Goal: Task Accomplishment & Management: Manage account settings

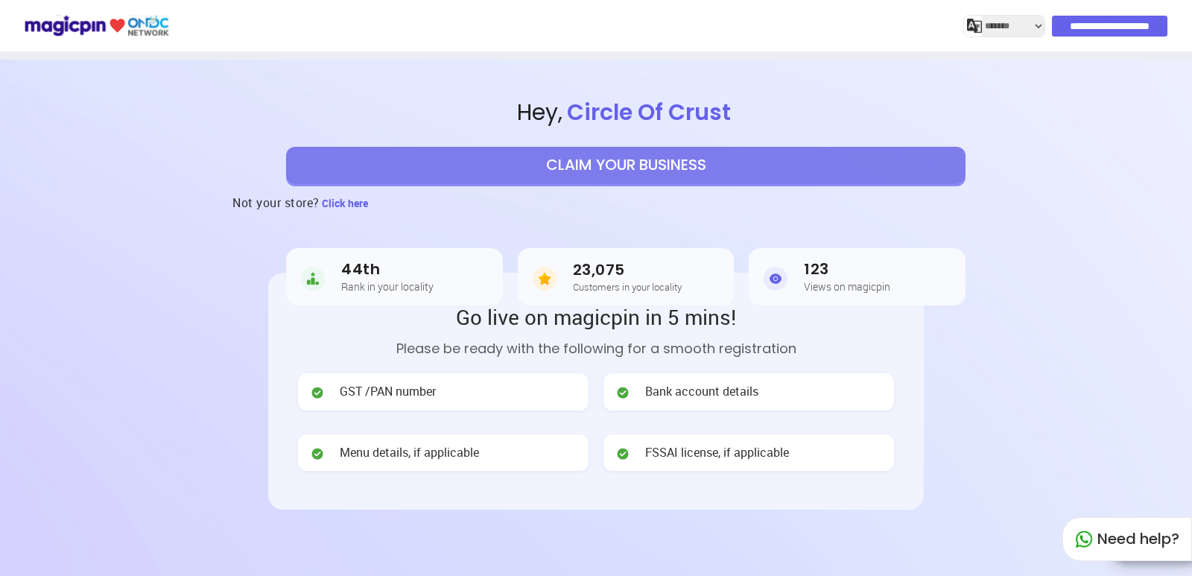
click at [1091, 23] on input "**********" at bounding box center [1109, 26] width 117 height 22
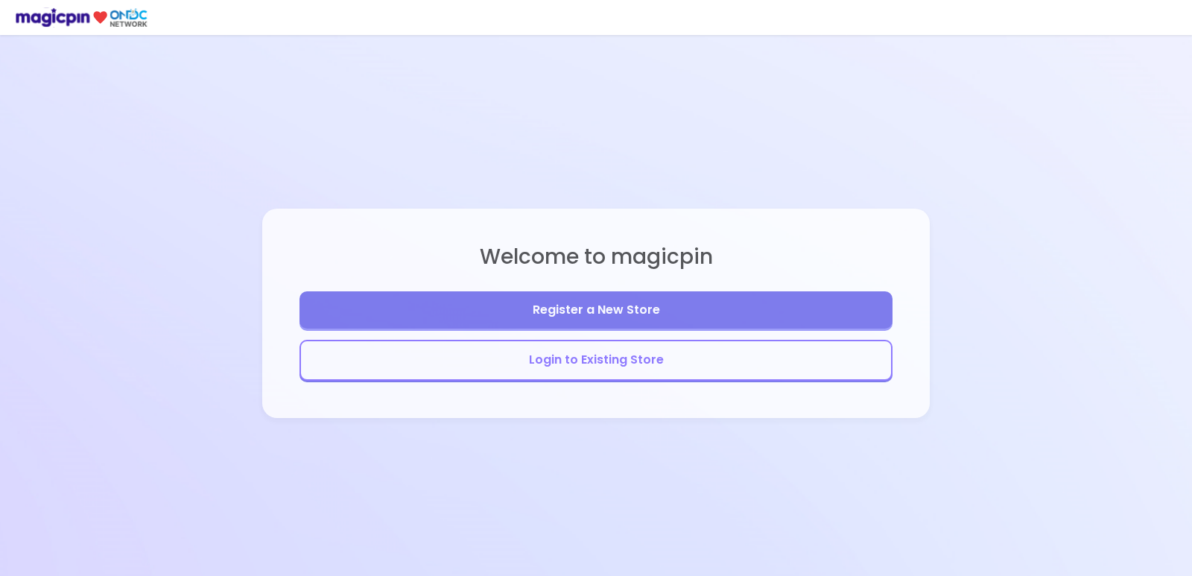
click at [572, 364] on button "Login to Existing Store" at bounding box center [595, 360] width 593 height 41
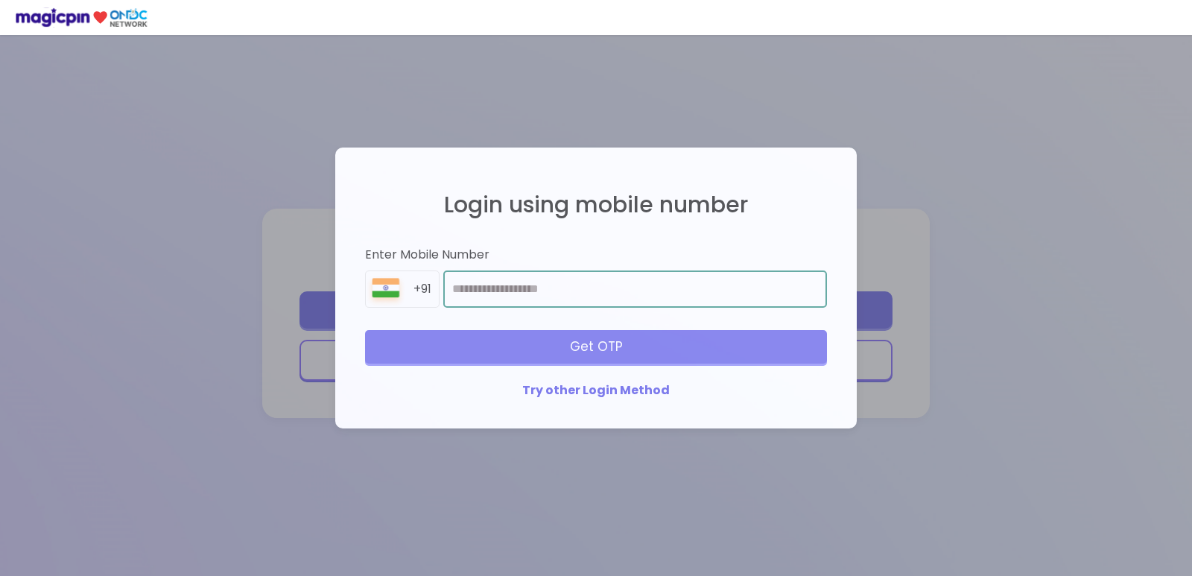
click at [567, 287] on input "number" at bounding box center [635, 288] width 384 height 37
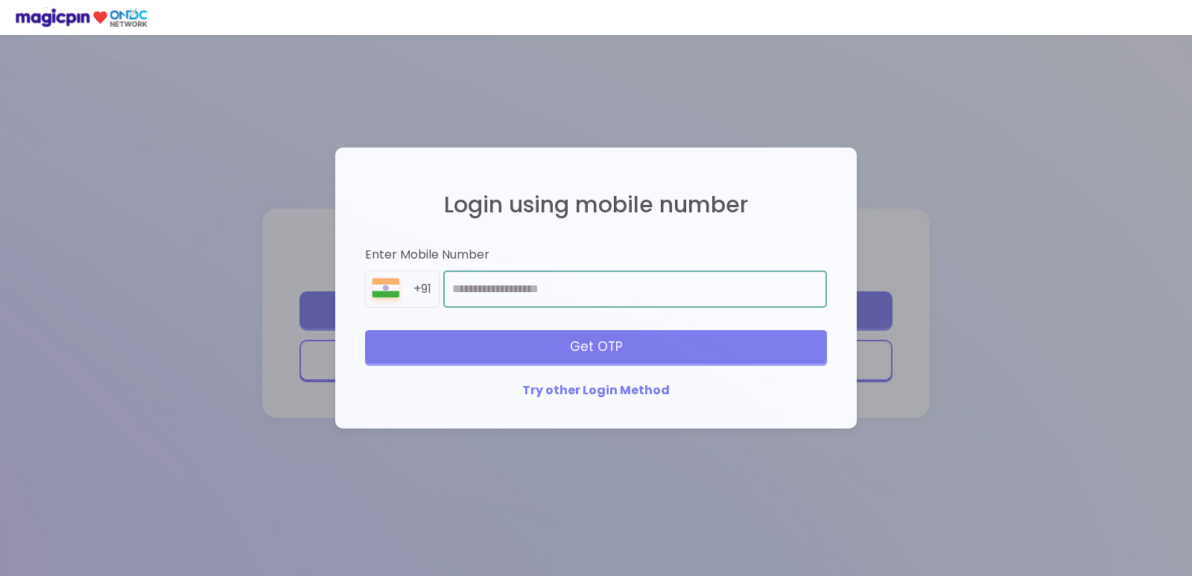
type input "**********"
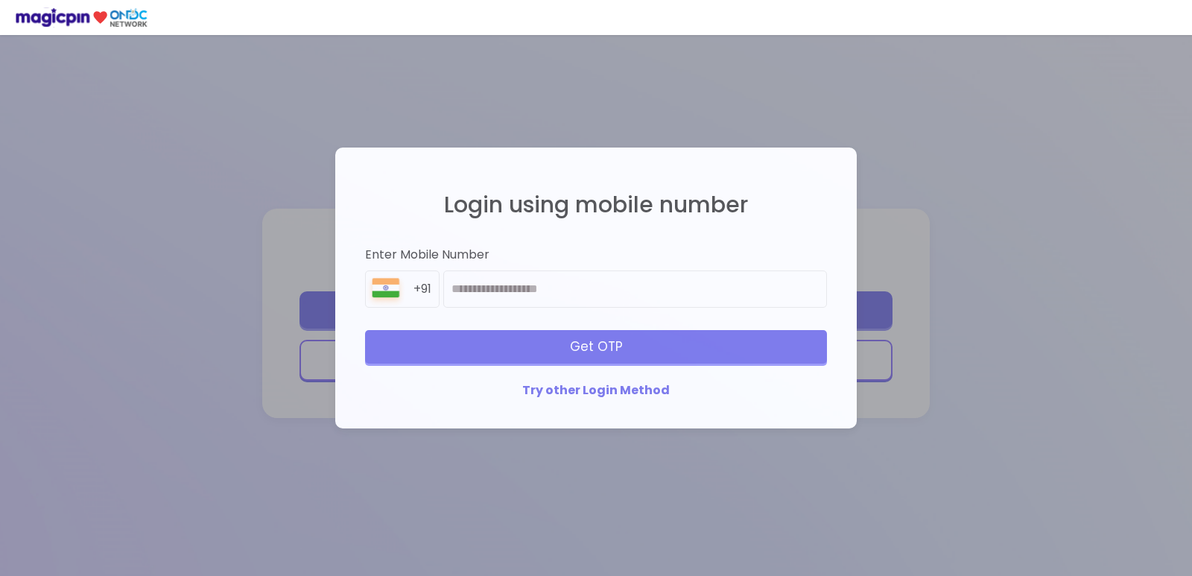
click at [553, 349] on div "Get OTP" at bounding box center [596, 346] width 462 height 33
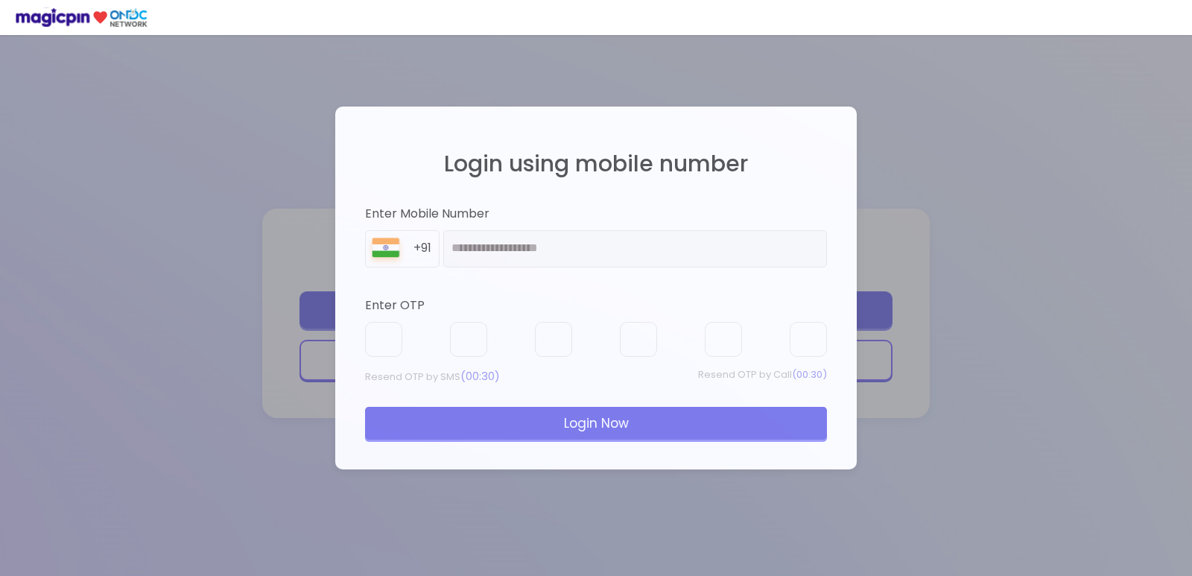
click at [460, 302] on div "Enter OTP" at bounding box center [596, 305] width 462 height 17
click at [405, 311] on div "Enter OTP" at bounding box center [596, 305] width 462 height 17
click at [382, 339] on input "text" at bounding box center [383, 340] width 37 height 36
type input "*"
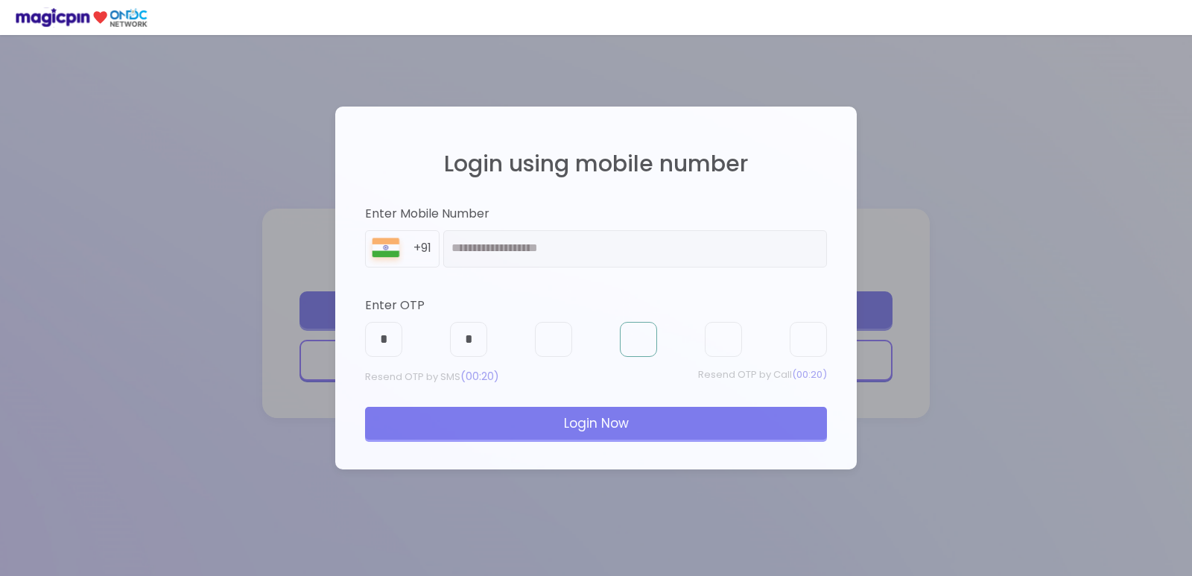
type input "*"
click at [468, 439] on div "Login Now" at bounding box center [596, 423] width 462 height 33
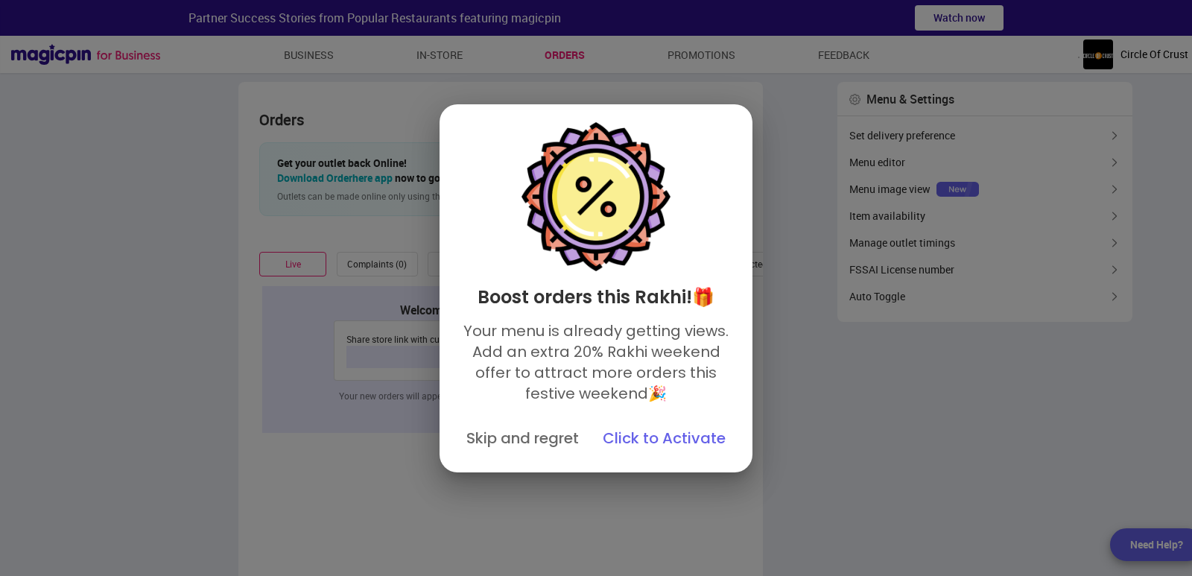
type textarea "**********"
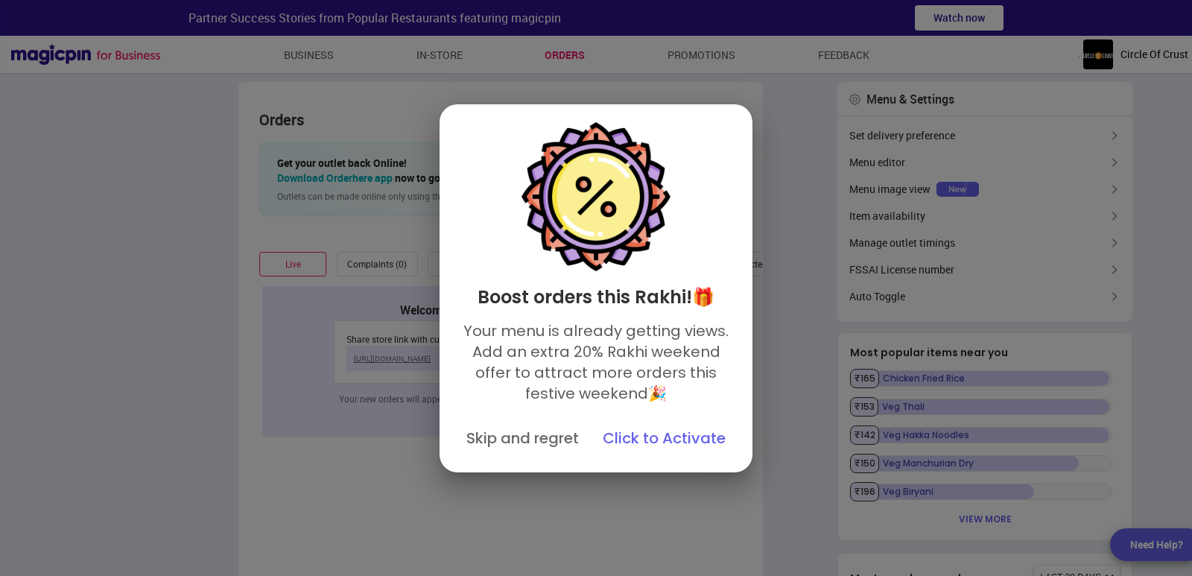
click at [533, 439] on button "Skip and regret" at bounding box center [522, 438] width 130 height 33
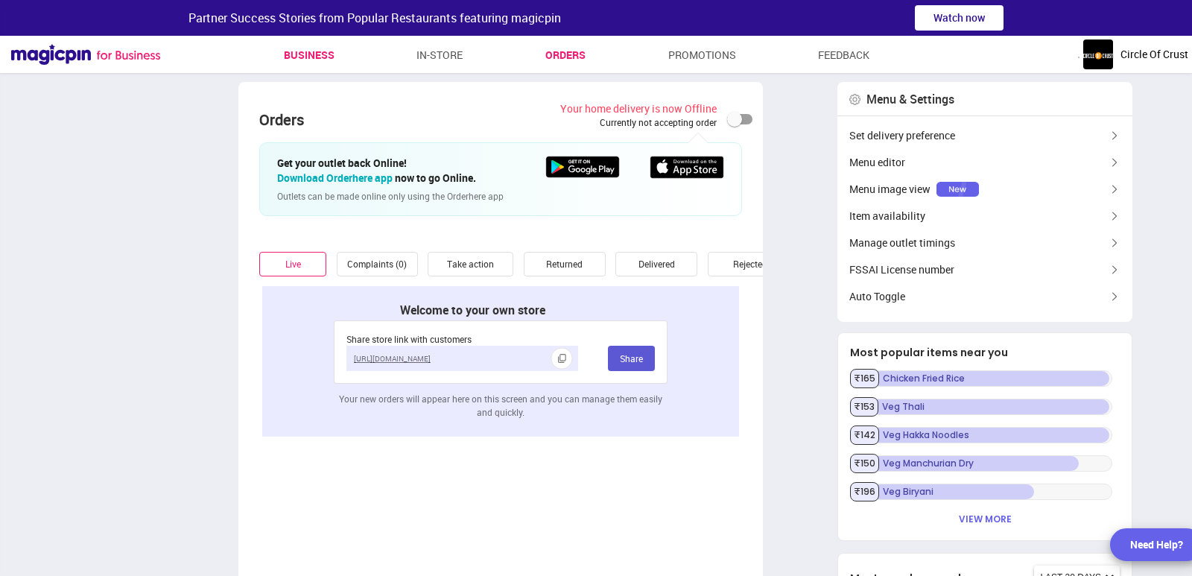
click at [328, 56] on link "Business" at bounding box center [309, 55] width 51 height 27
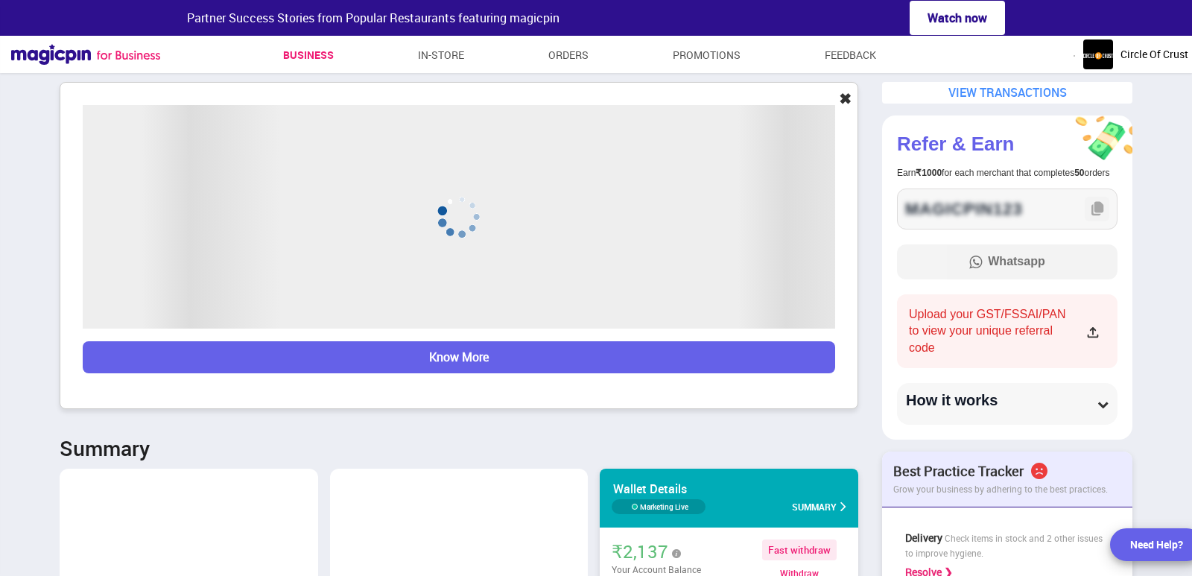
click at [988, 84] on div "VIEW TRANSACTIONS" at bounding box center [1007, 93] width 250 height 22
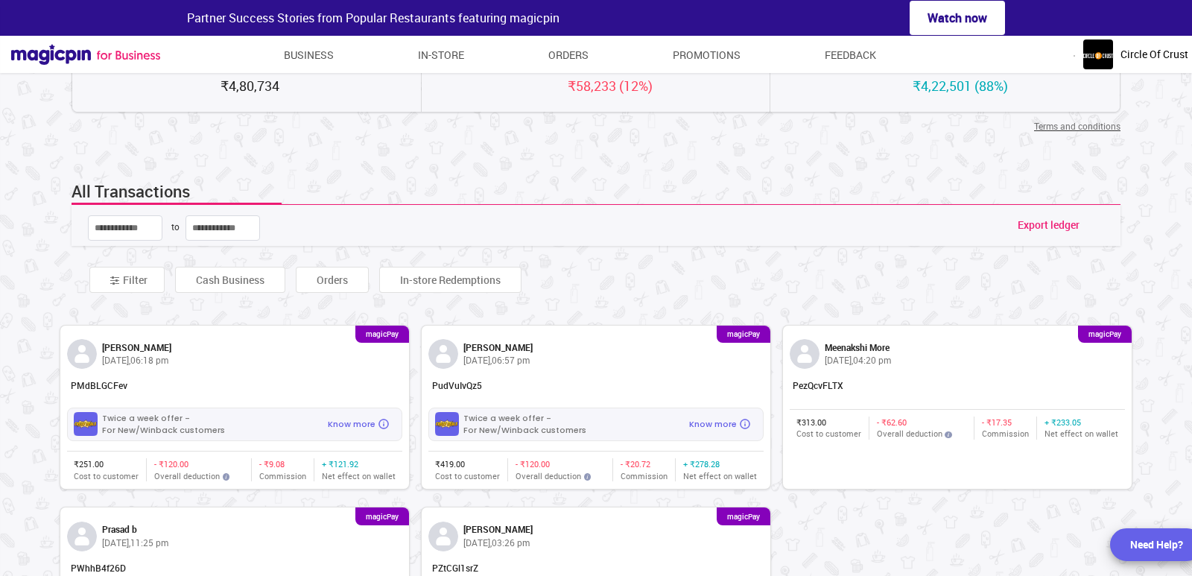
scroll to position [298, 0]
